Goal: Transaction & Acquisition: Obtain resource

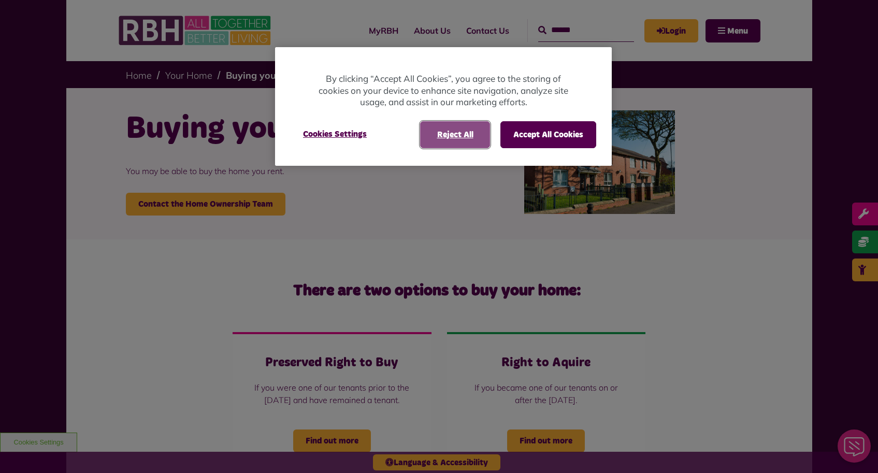
click at [457, 129] on button "Reject All" at bounding box center [455, 134] width 70 height 27
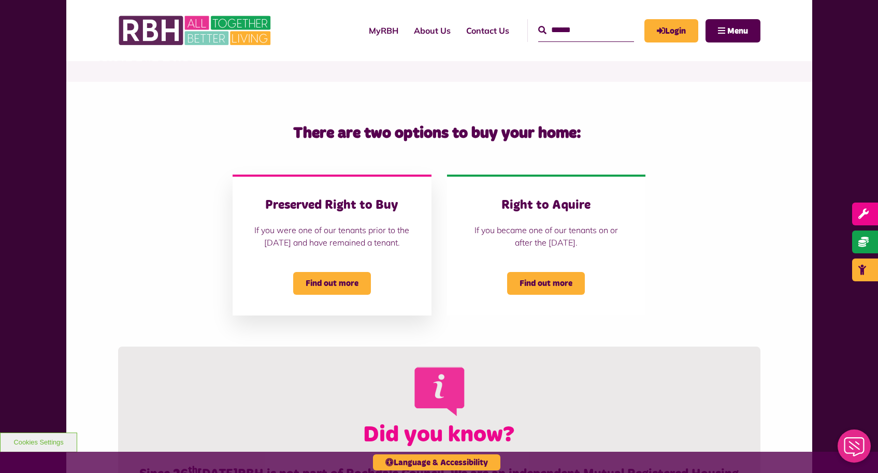
scroll to position [211, 0]
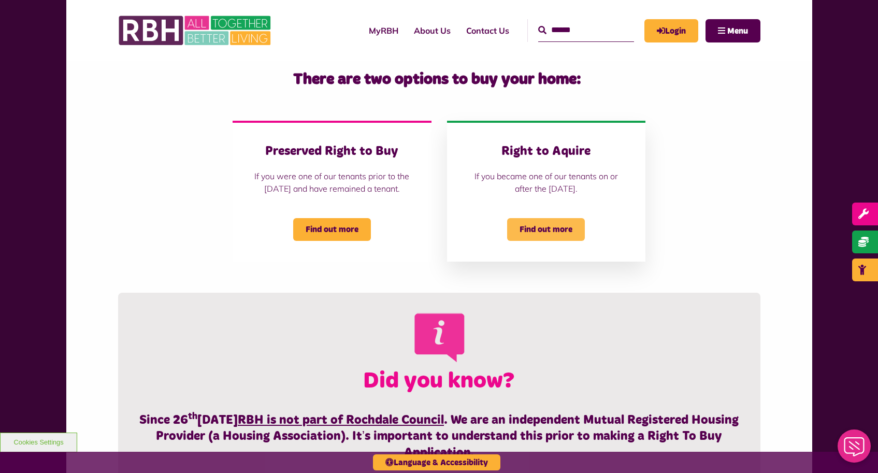
click at [531, 241] on span "Find out more" at bounding box center [546, 229] width 78 height 23
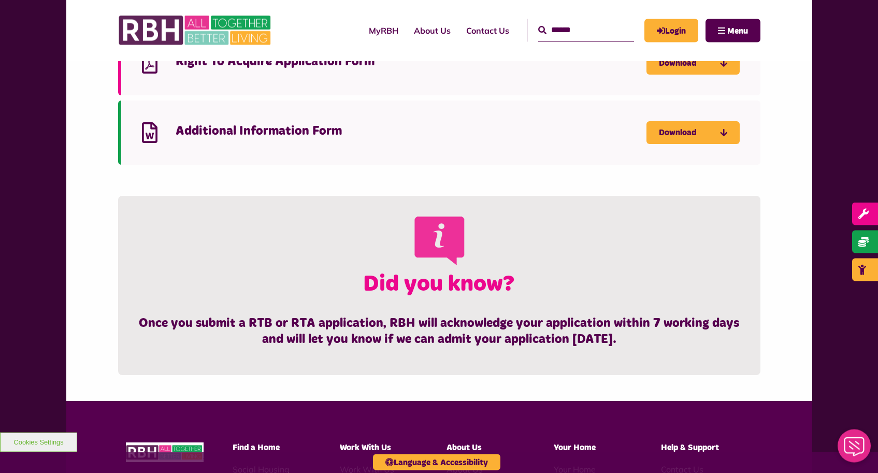
scroll to position [423, 0]
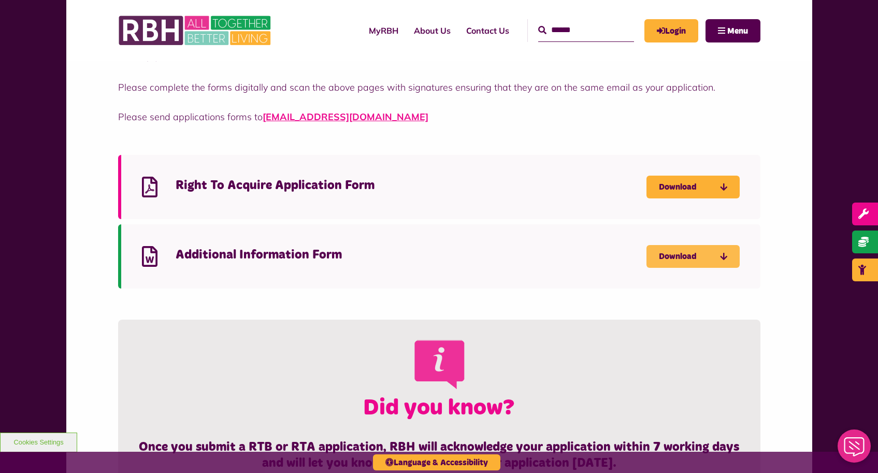
click at [0, 0] on icon "Download Additional Information Form - open in a new tab" at bounding box center [0, 0] width 0 height 0
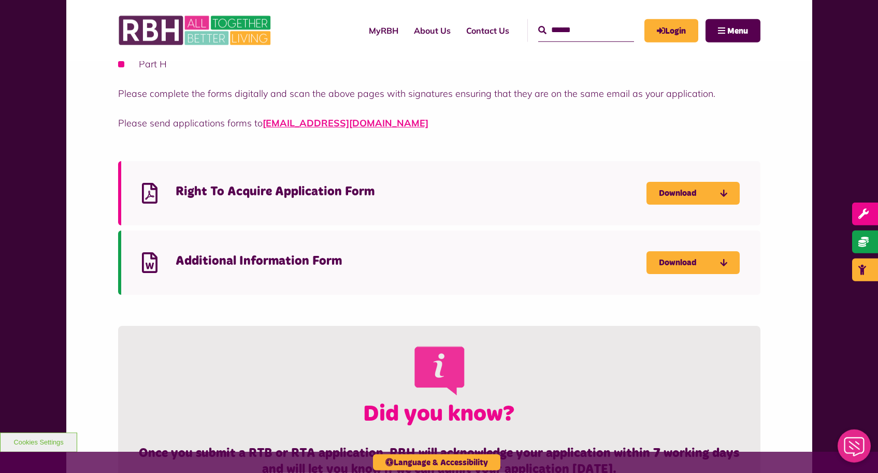
scroll to position [370, 0]
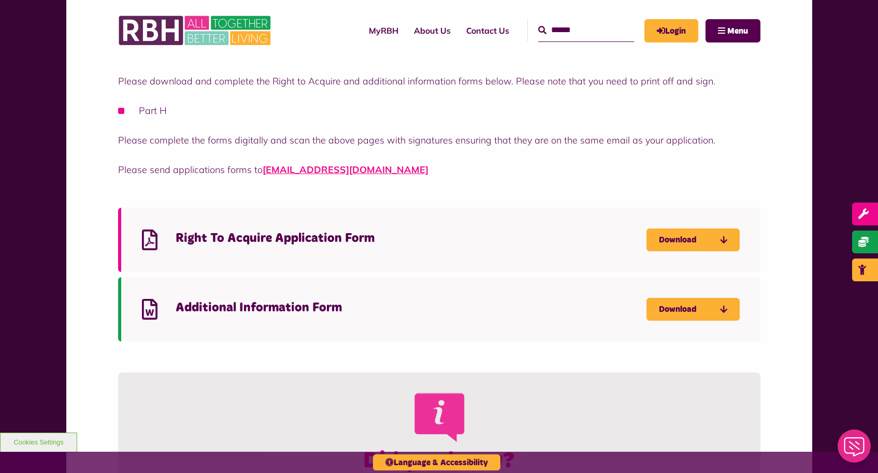
drag, startPoint x: 149, startPoint y: 310, endPoint x: 277, endPoint y: 301, distance: 128.7
click at [152, 310] on icon at bounding box center [150, 309] width 16 height 21
drag, startPoint x: 713, startPoint y: 308, endPoint x: 699, endPoint y: 306, distance: 14.1
click at [713, 308] on link "Download" at bounding box center [692, 309] width 93 height 23
click at [617, 188] on div "Right to Acquire Application Forms Please download and complete the Right to Ac…" at bounding box center [439, 113] width 746 height 179
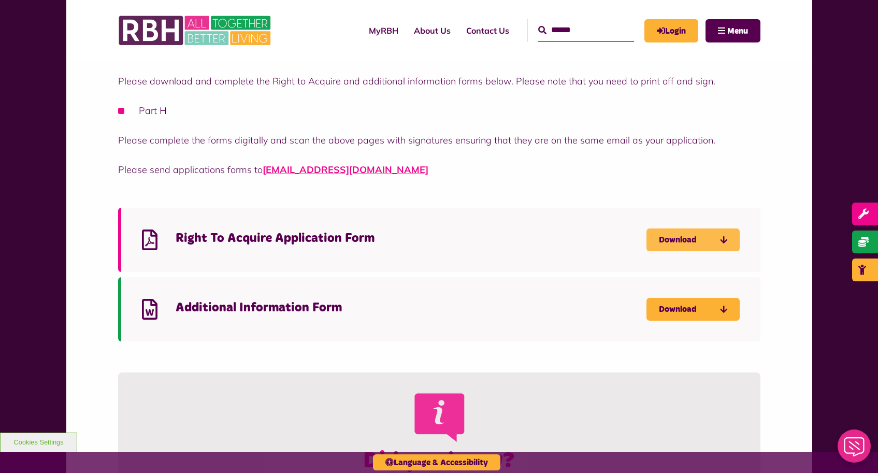
click at [701, 245] on link "Download" at bounding box center [692, 239] width 93 height 23
click at [149, 308] on icon at bounding box center [150, 309] width 16 height 21
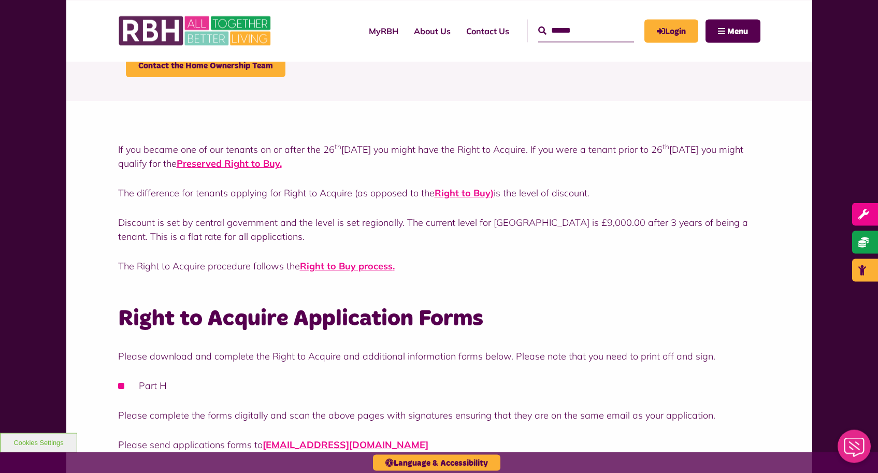
scroll to position [211, 0]
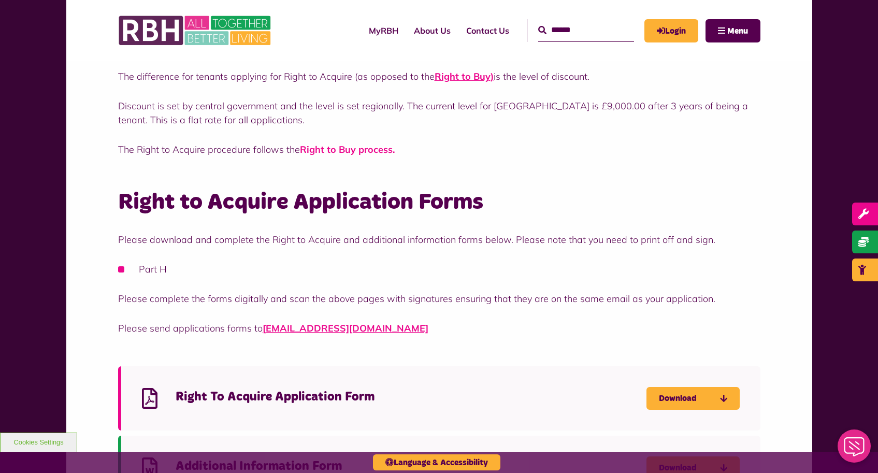
click at [348, 151] on strong "Right to Buy process" at bounding box center [346, 149] width 93 height 12
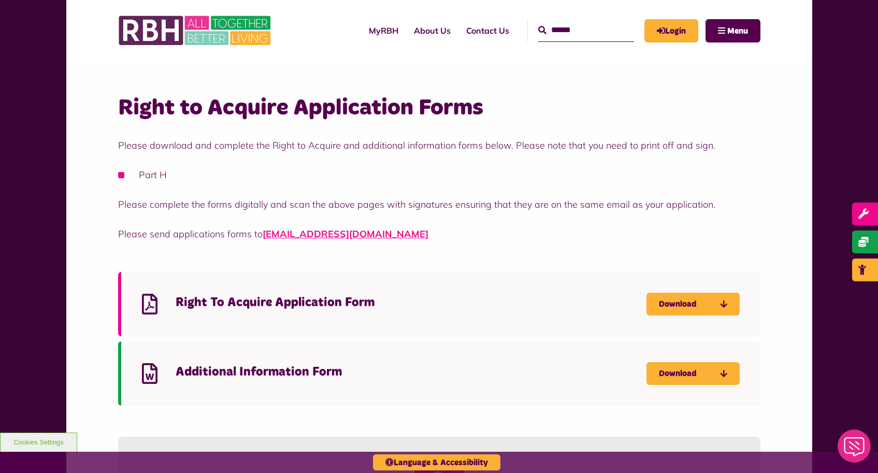
scroll to position [0, 0]
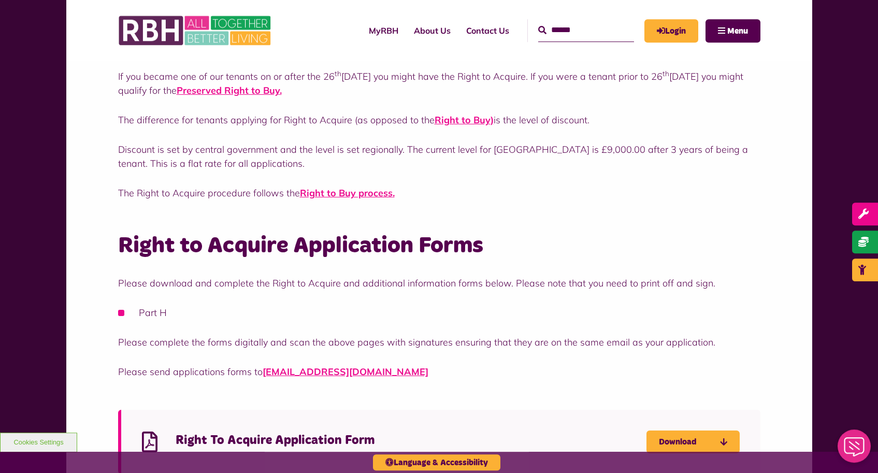
scroll to position [106, 0]
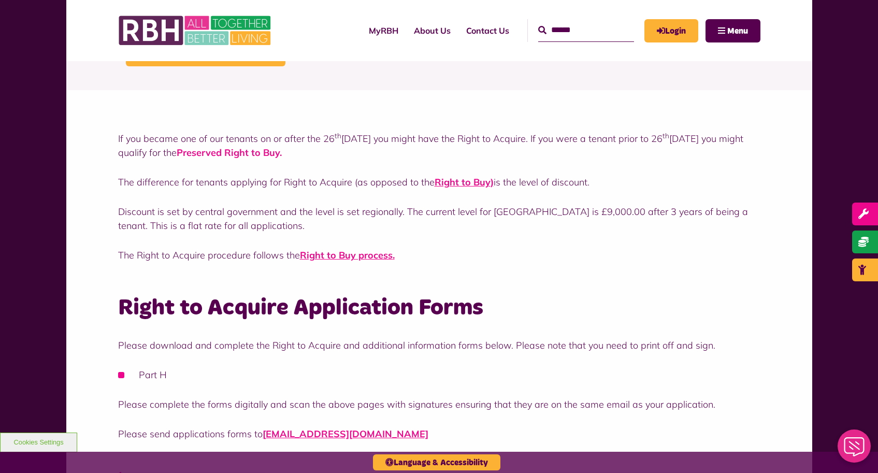
click at [280, 156] on strong "Preserved Right to Buy" at bounding box center [228, 153] width 103 height 12
drag, startPoint x: 306, startPoint y: 152, endPoint x: 206, endPoint y: 149, distance: 100.0
click at [206, 149] on p "If you became one of our tenants on or after the 26 th March 2012 you might hav…" at bounding box center [439, 146] width 642 height 28
click at [560, 270] on div "If you became one of our tenants on or after the 26 th March 2012 you might hav…" at bounding box center [439, 189] width 746 height 198
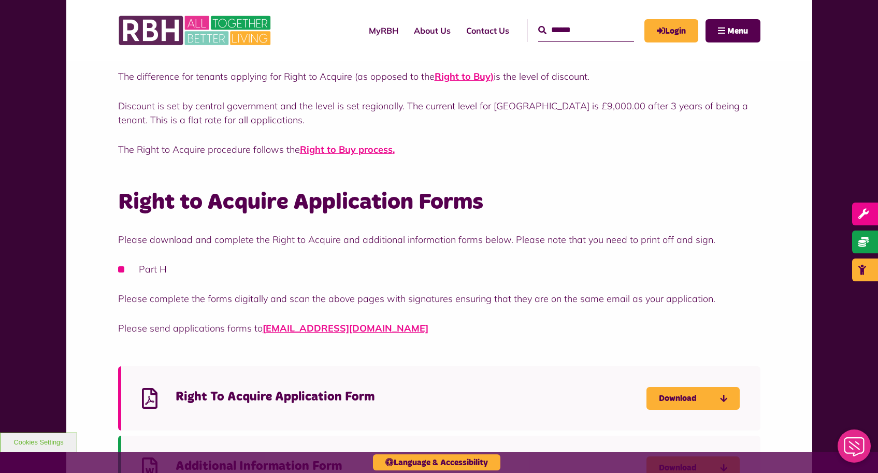
scroll to position [0, 0]
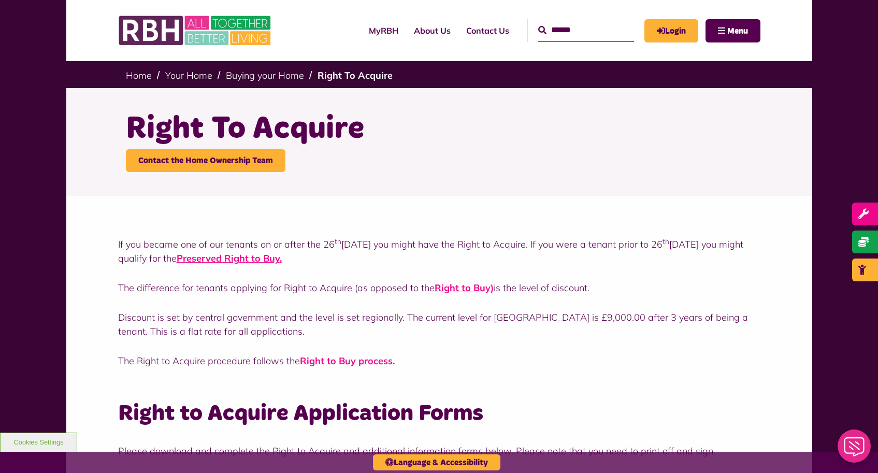
drag, startPoint x: 744, startPoint y: 243, endPoint x: 668, endPoint y: 248, distance: 76.2
click at [668, 248] on p "If you became one of our tenants on or after the 26 th March 2012 you might hav…" at bounding box center [439, 251] width 642 height 28
click at [695, 278] on div "If you became one of our tenants on or after the 26 th March 2012 you might hav…" at bounding box center [439, 302] width 642 height 130
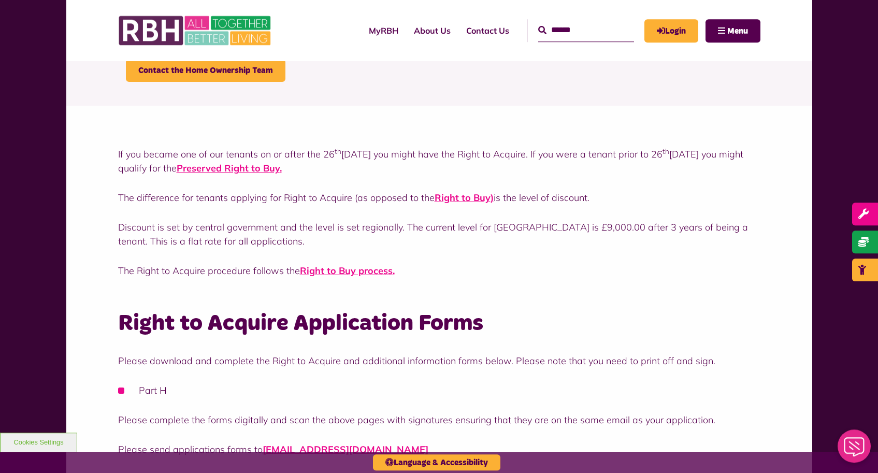
scroll to position [106, 0]
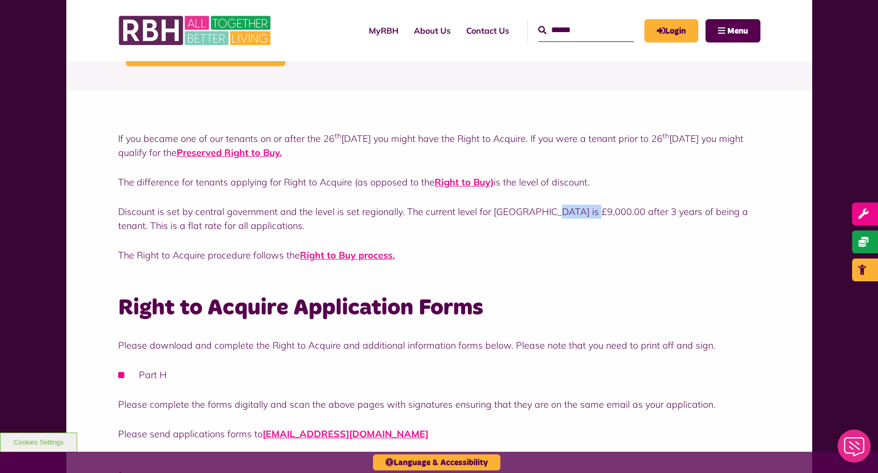
drag, startPoint x: 585, startPoint y: 212, endPoint x: 544, endPoint y: 209, distance: 41.0
click at [544, 209] on p "Discount is set by central government and the level is set regionally. The curr…" at bounding box center [439, 219] width 642 height 28
click at [548, 264] on div "If you became one of our tenants on or after the 26 th March 2012 you might hav…" at bounding box center [439, 189] width 746 height 198
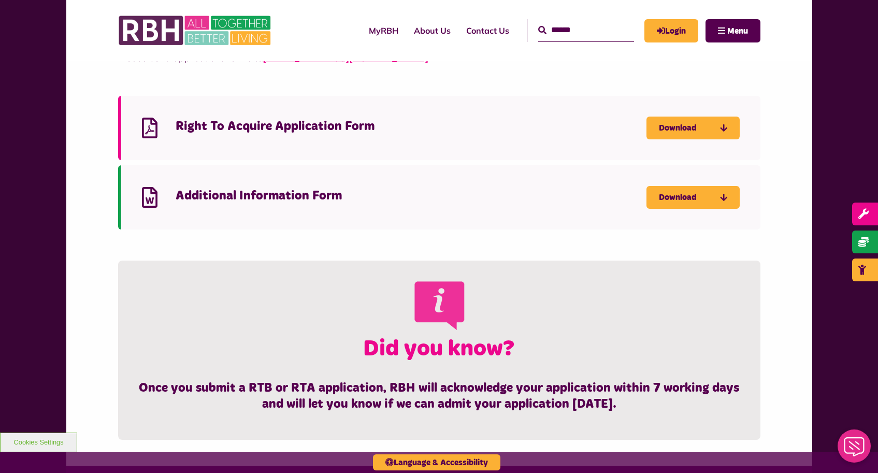
scroll to position [475, 0]
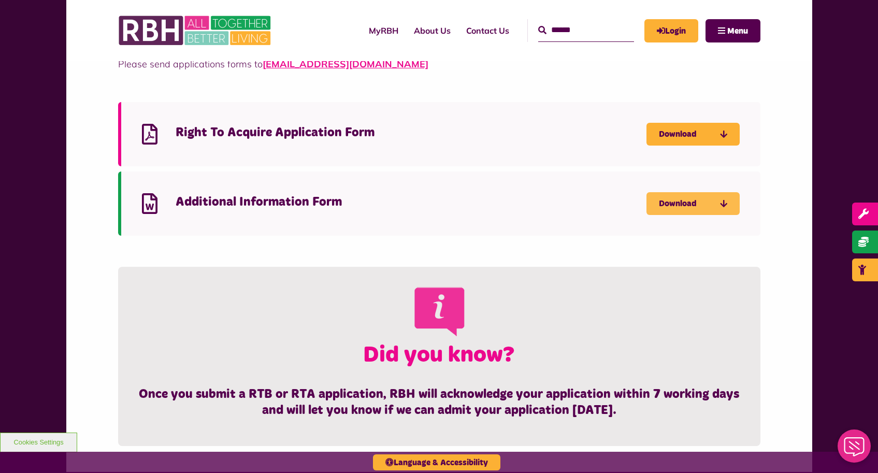
click at [727, 207] on link "Download" at bounding box center [692, 203] width 93 height 23
click at [238, 98] on div "Right To Acquire Application Form Download Additional Information Form Download" at bounding box center [439, 179] width 746 height 165
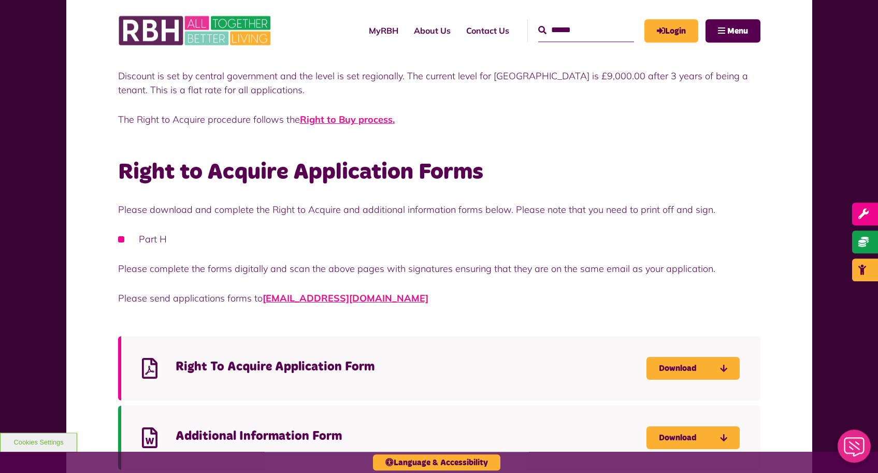
scroll to position [264, 0]
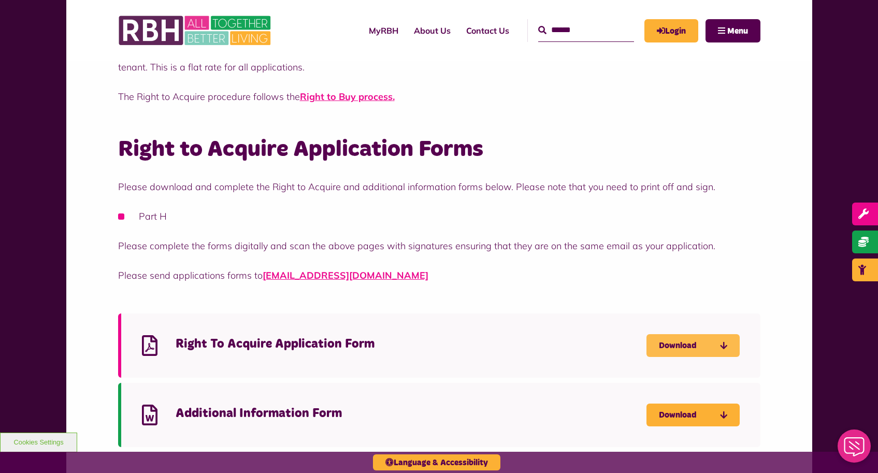
click at [731, 342] on link "Download" at bounding box center [692, 345] width 93 height 23
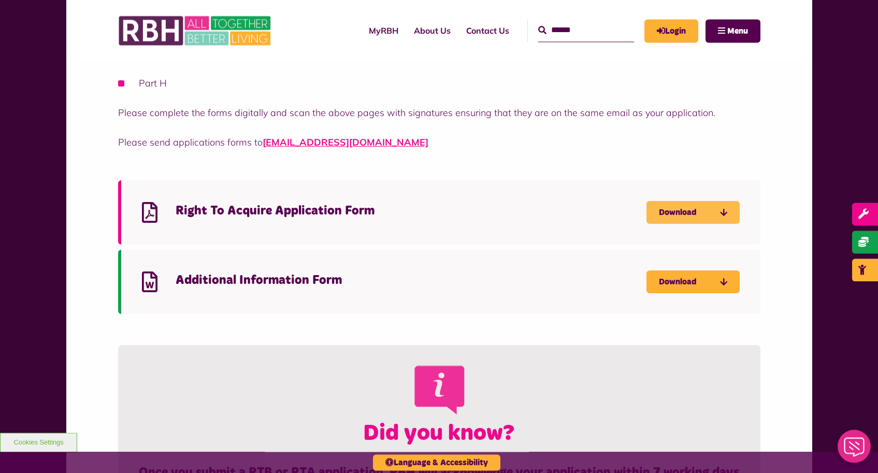
scroll to position [423, 0]
